Goal: Task Accomplishment & Management: Manage account settings

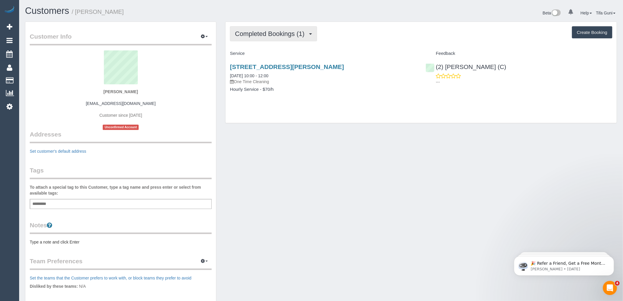
click at [307, 33] on span "Completed Bookings (1)" at bounding box center [271, 33] width 72 height 7
click at [370, 33] on div "Completed Bookings (1) Completed Bookings (1) Upcoming Bookings (0) Cancelled B…" at bounding box center [421, 33] width 382 height 15
click at [319, 65] on link "35-37 Bartlett Avenue, Croydon, VIC 3136" at bounding box center [287, 66] width 114 height 7
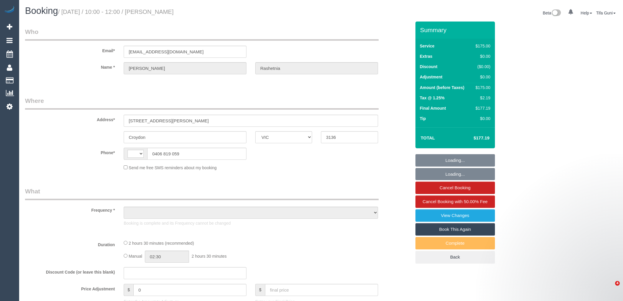
select select "VIC"
select select "string:AU"
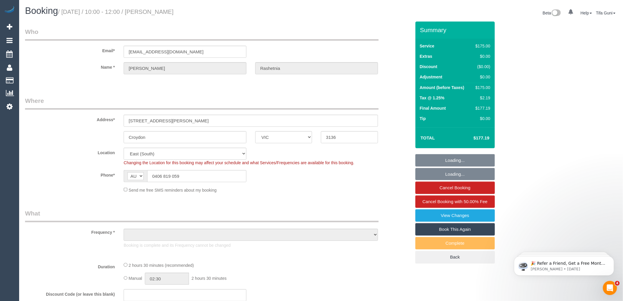
select select "object:1156"
select select "150"
select select "number:27"
select select "number:14"
select select "number:19"
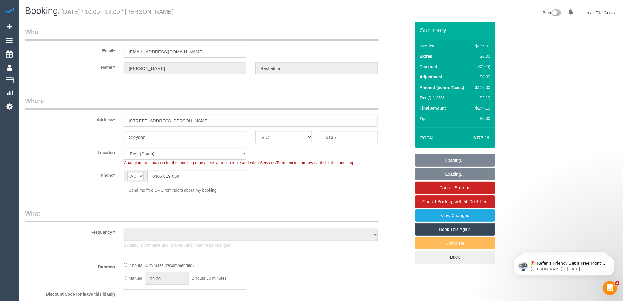
select select "number:36"
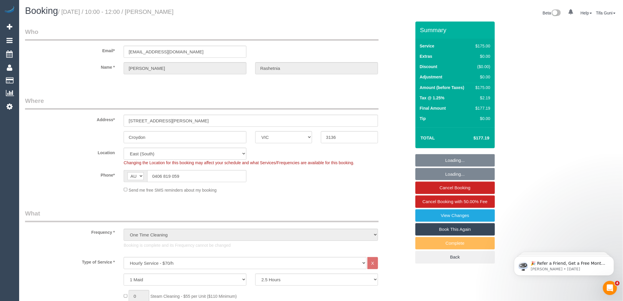
select select "object:1307"
select select "spot1"
